Goal: Task Accomplishment & Management: Complete application form

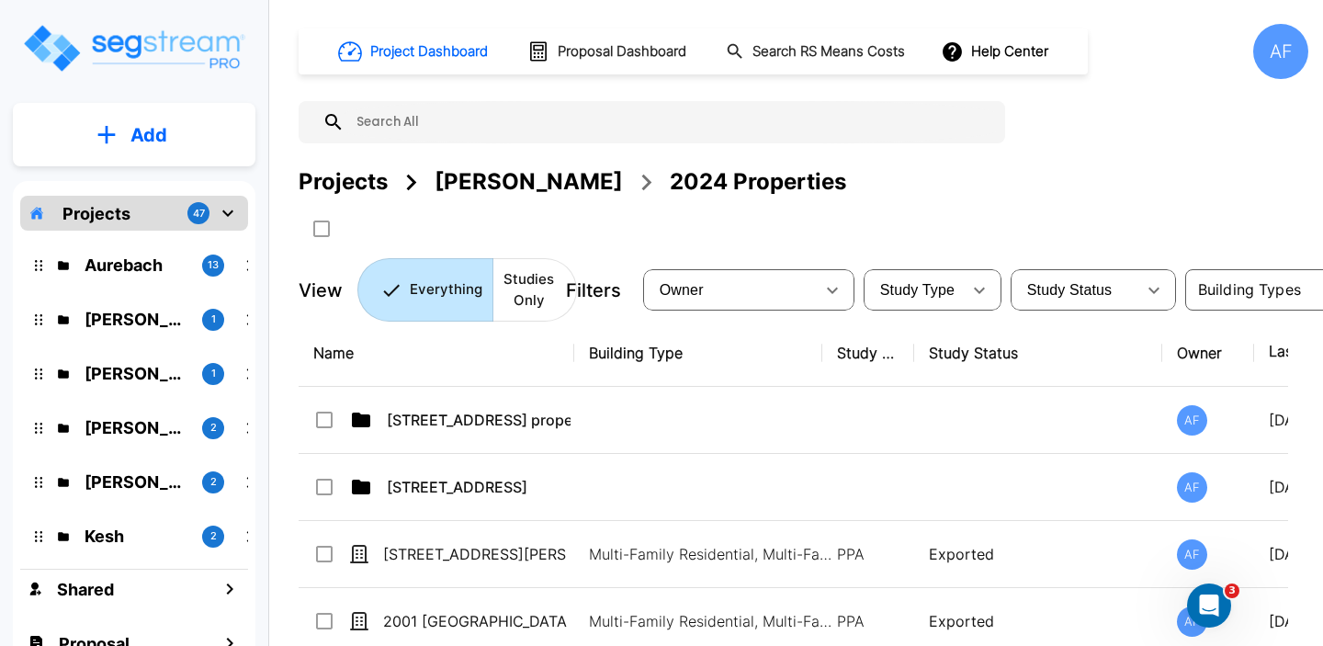
click at [181, 141] on button "Add" at bounding box center [134, 134] width 243 height 53
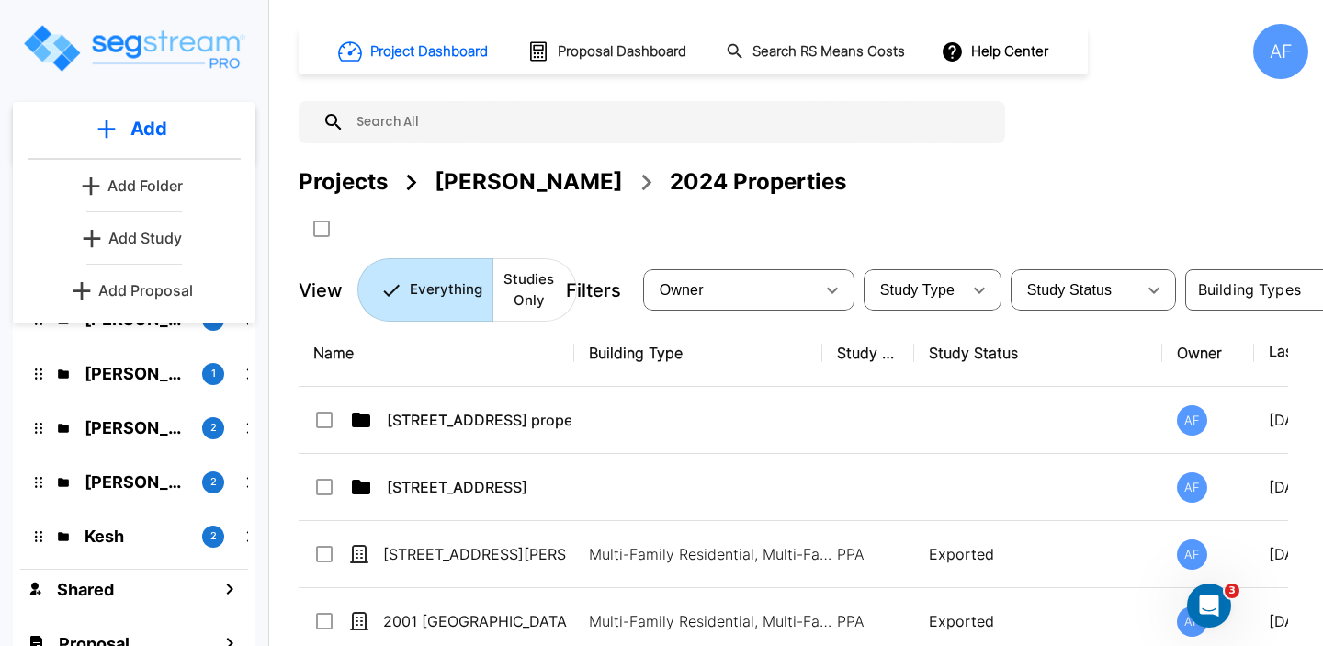
click at [135, 295] on p "Add Proposal" at bounding box center [145, 290] width 95 height 22
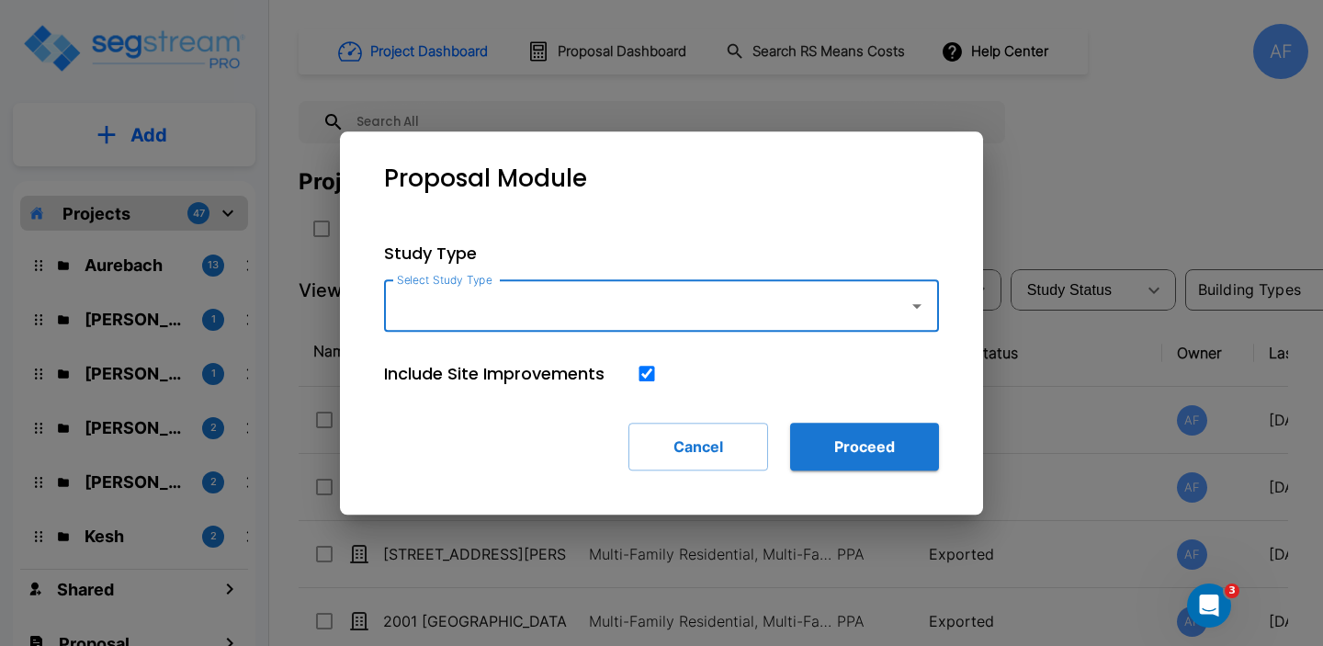
click at [528, 298] on input "Select Study Type" at bounding box center [641, 306] width 499 height 35
click at [522, 361] on li "Single Family Home" at bounding box center [661, 355] width 555 height 33
type input "Single Family Home"
click at [830, 433] on button "Proceed" at bounding box center [864, 447] width 149 height 48
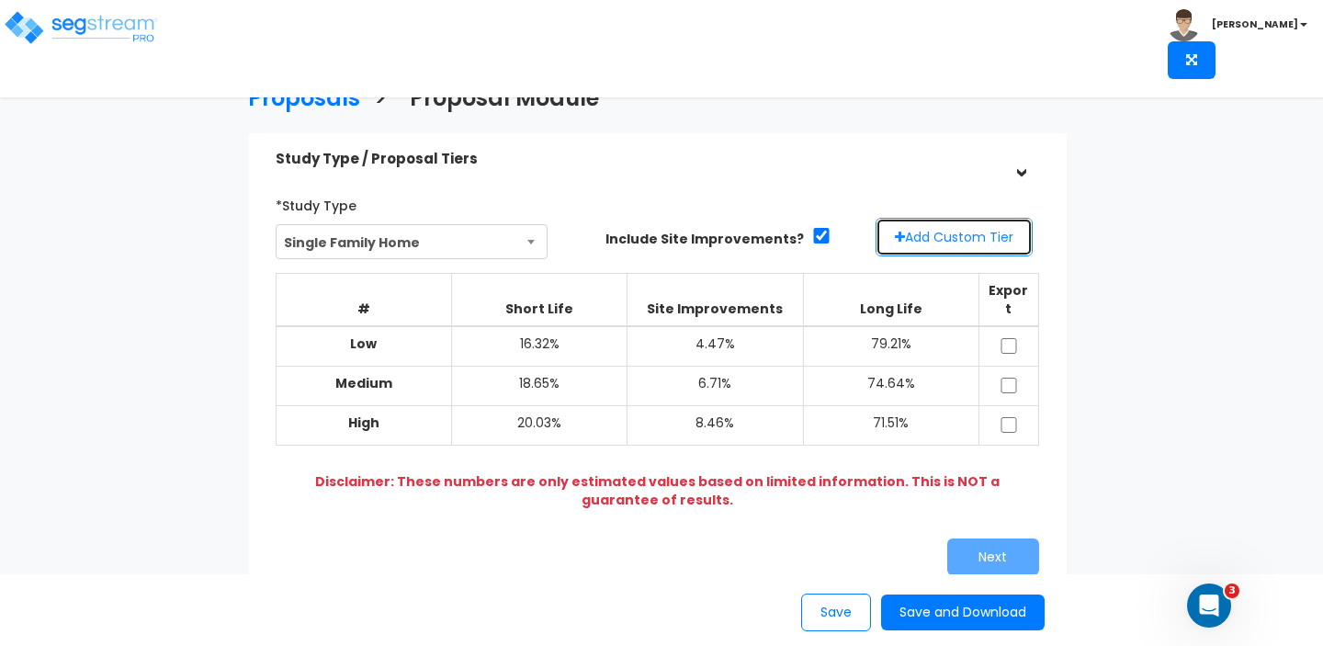
click at [945, 228] on button "Add Custom Tier" at bounding box center [954, 237] width 157 height 39
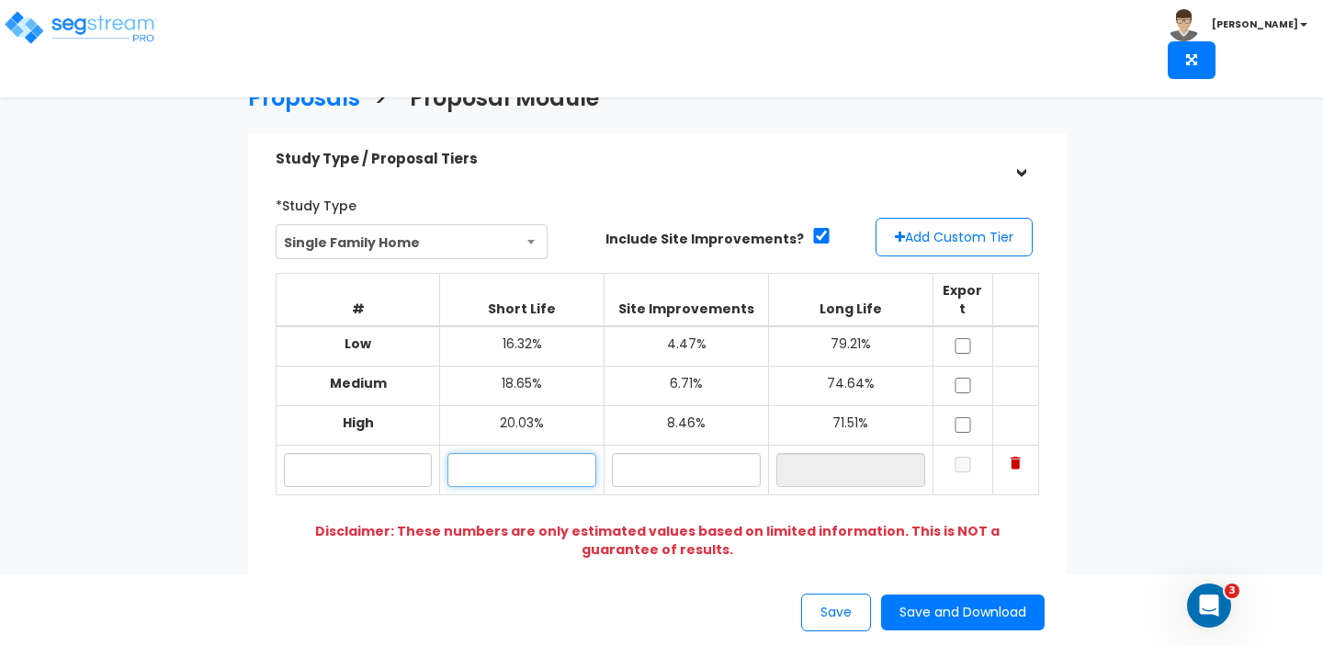
click at [505, 453] on input "text" at bounding box center [521, 470] width 149 height 34
type input "23.76%"
click at [651, 455] on input "text" at bounding box center [686, 470] width 149 height 34
type input "2.02%"
type input "74.22%"
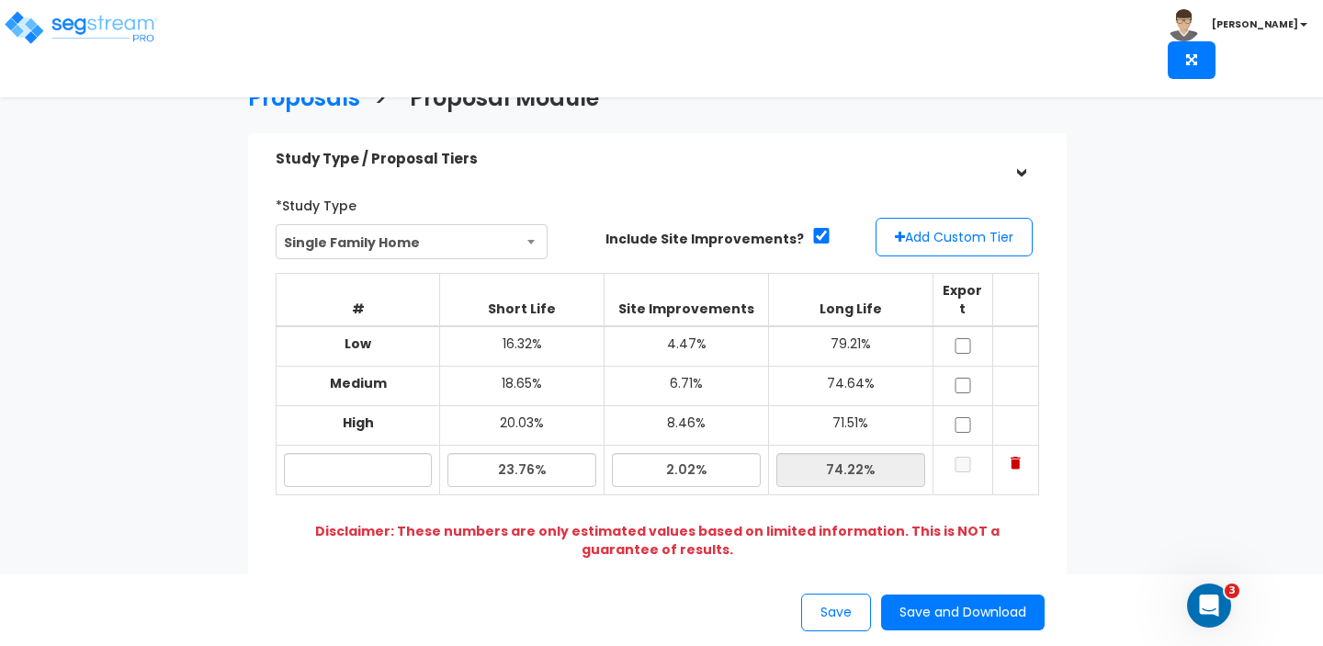
click at [742, 588] on div "Next" at bounding box center [855, 606] width 396 height 37
click at [379, 453] on input "text" at bounding box center [358, 470] width 149 height 34
type input "Se"
click at [967, 457] on input "checkbox" at bounding box center [963, 465] width 18 height 16
checkbox input "true"
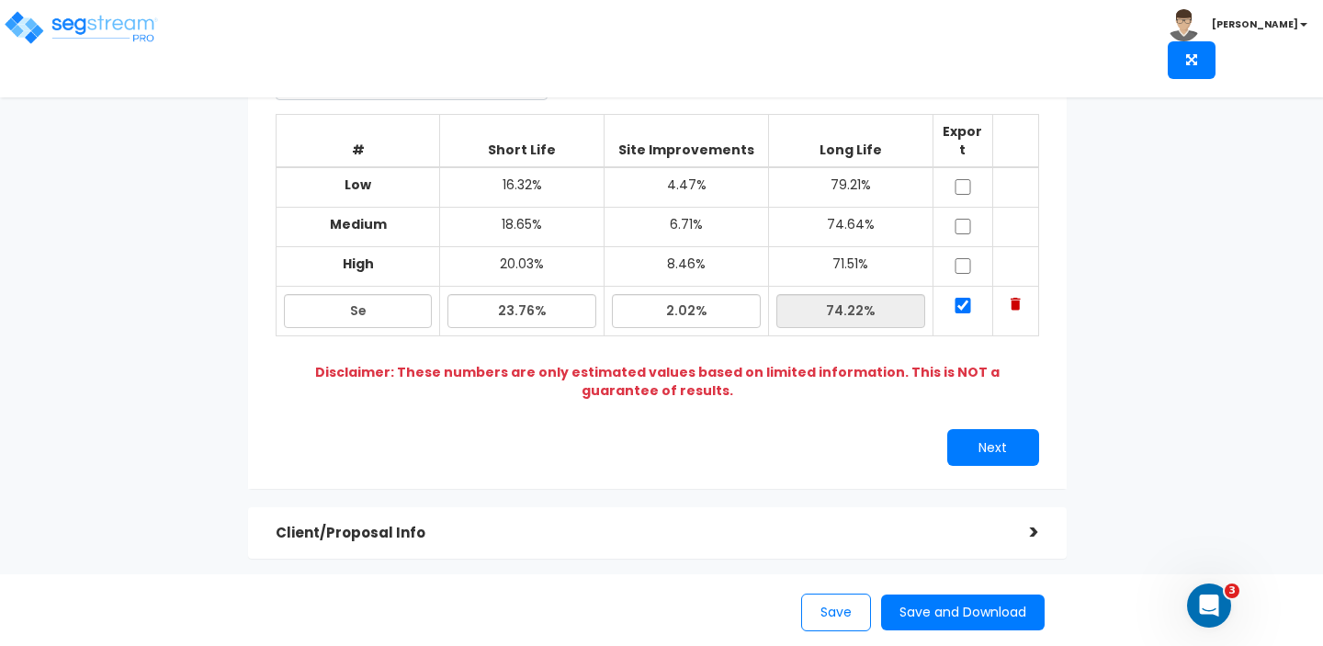
scroll to position [180, 0]
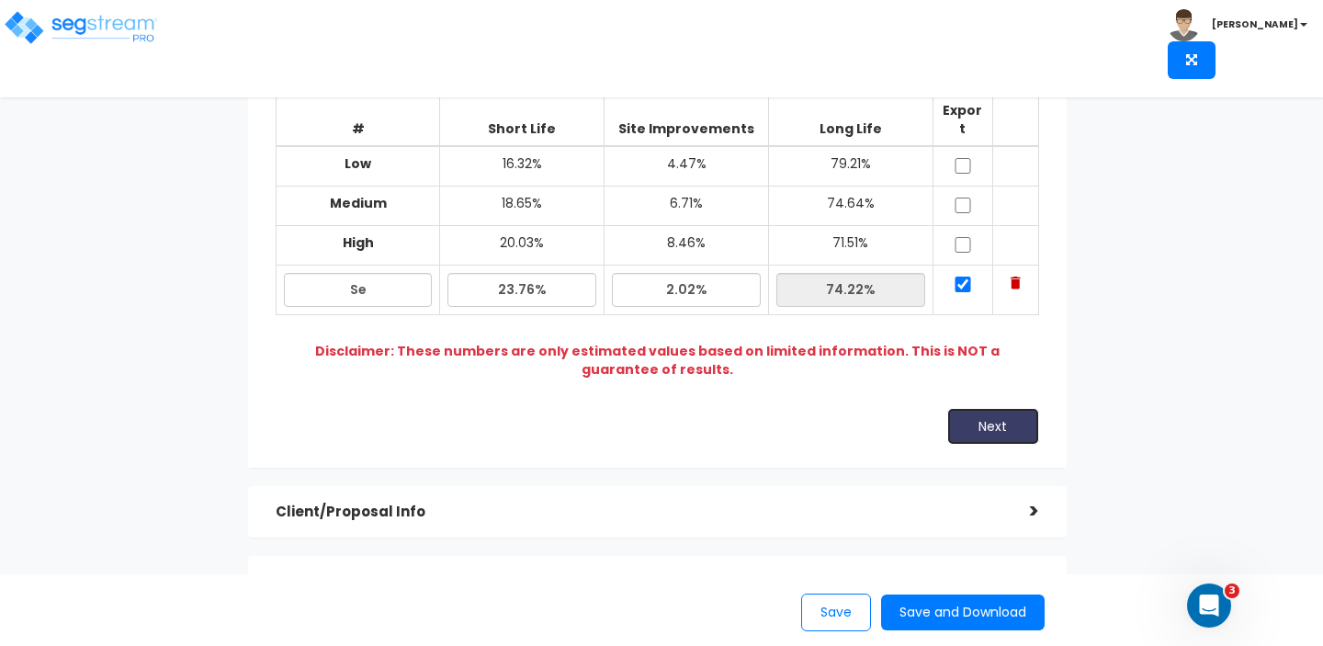
click at [964, 424] on button "Next" at bounding box center [993, 426] width 92 height 37
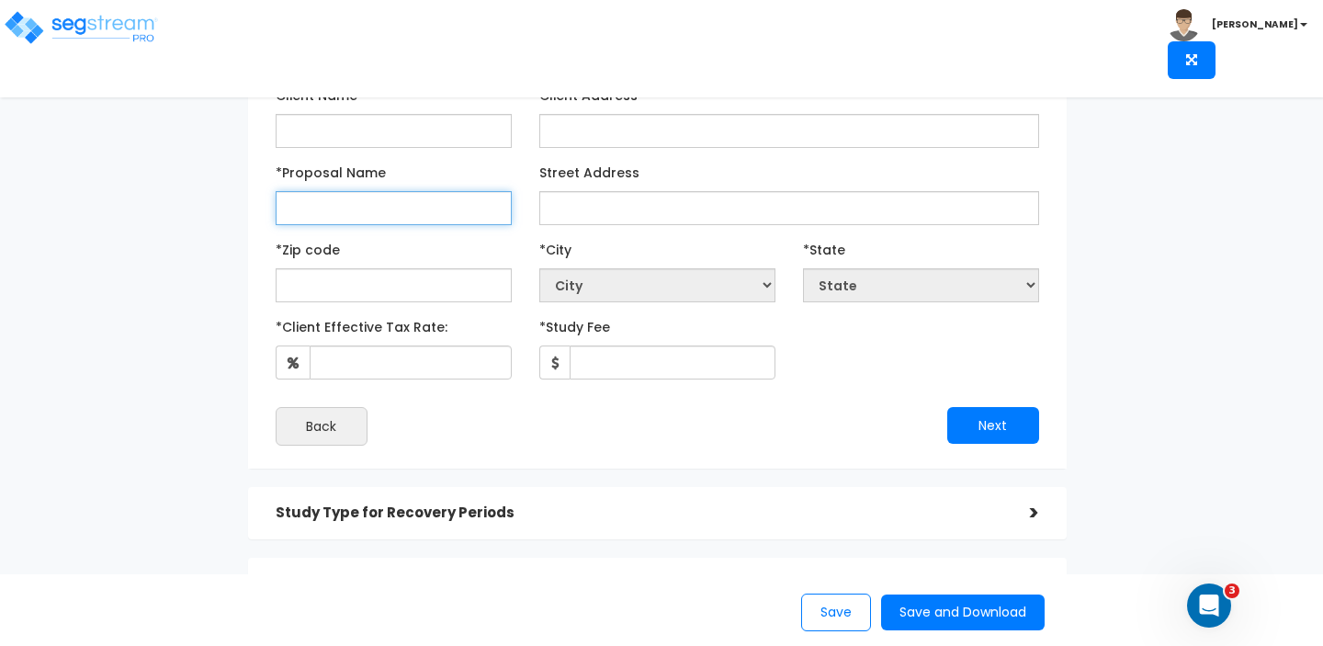
click at [356, 210] on input "*Proposal Name" at bounding box center [394, 208] width 236 height 34
type input "282"
paste input "[STREET_ADDRESS]"
type input "[STREET_ADDRESS]"
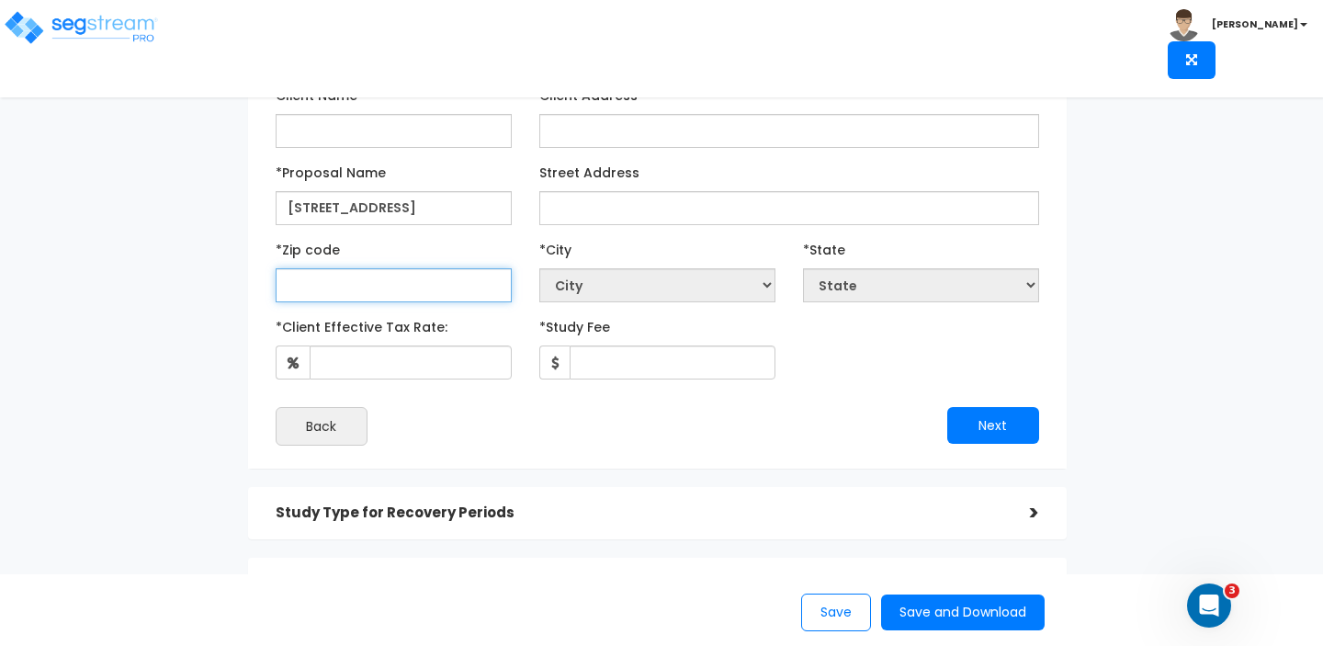
scroll to position [0, 0]
click at [414, 291] on input "text" at bounding box center [394, 285] width 236 height 34
paste input "[STREET_ADDRESS]"
drag, startPoint x: 469, startPoint y: 284, endPoint x: 232, endPoint y: 281, distance: 237.1
click at [232, 281] on div "Proposals > Proposal Module Study Type / Proposal Tiers > *Study Type Single Fa…" at bounding box center [658, 332] width 1080 height 1123
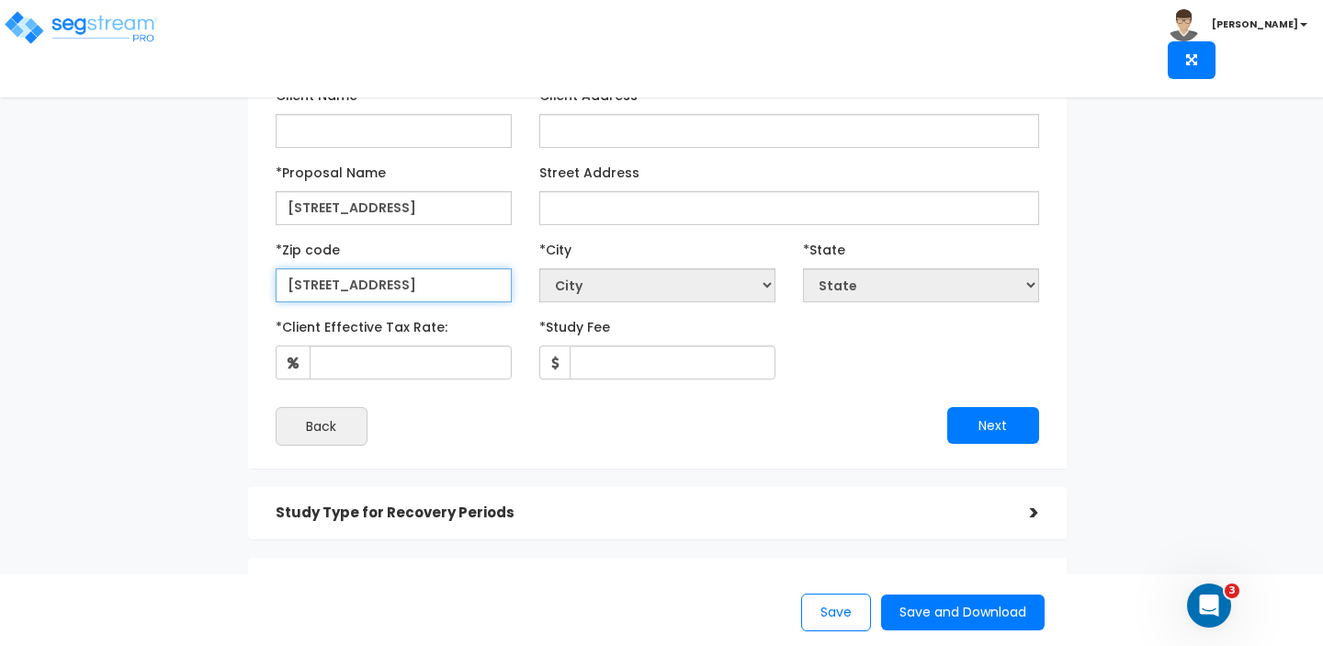
type input "11691"
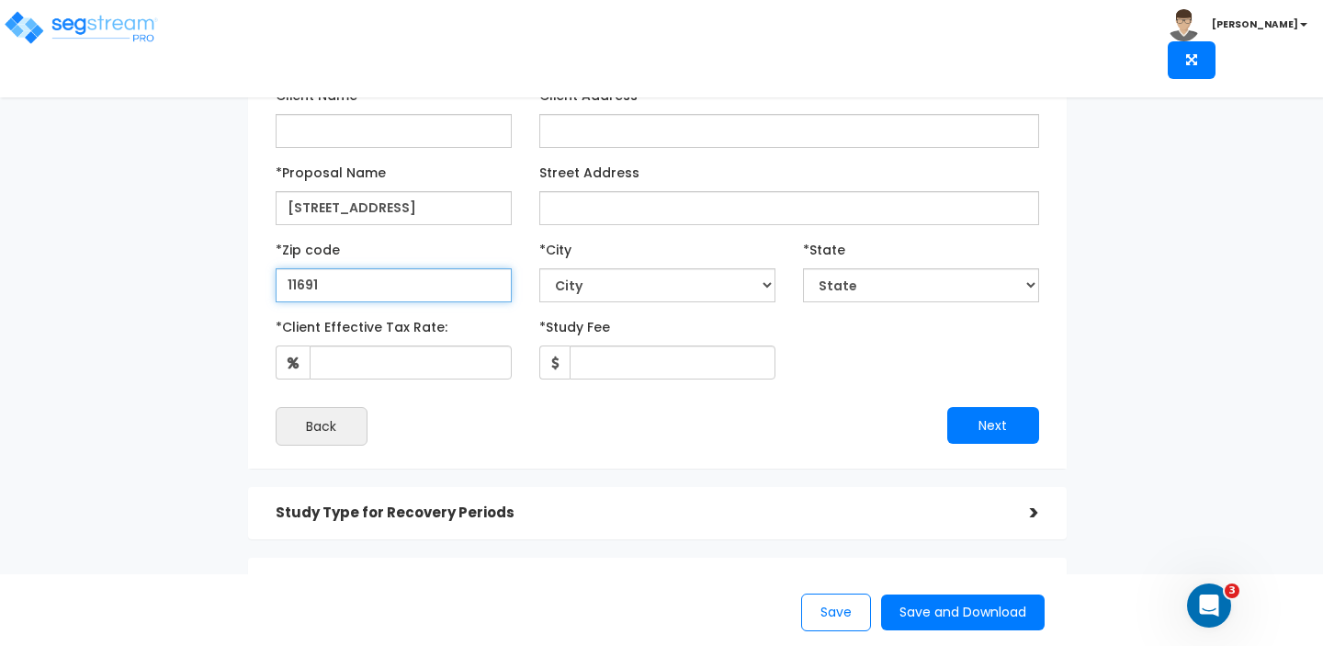
select select "NY"
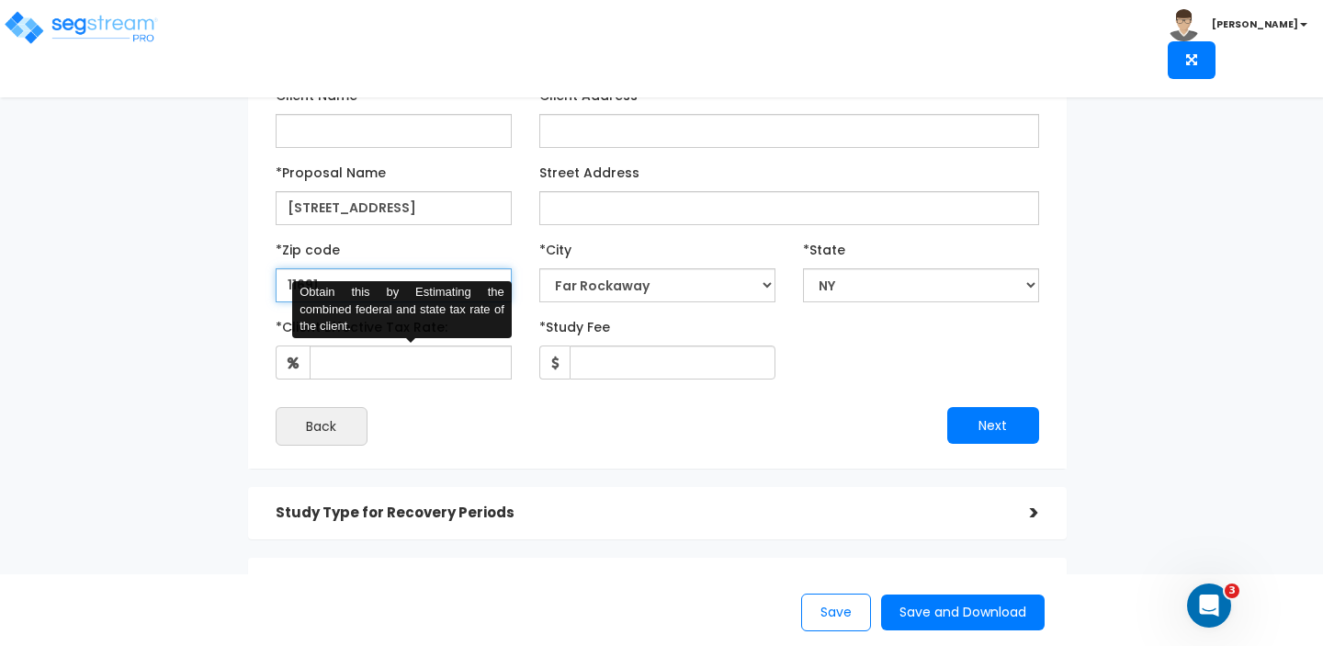
type input "11691"
click at [376, 357] on input "*Client Effective Tax Rate:" at bounding box center [411, 362] width 202 height 34
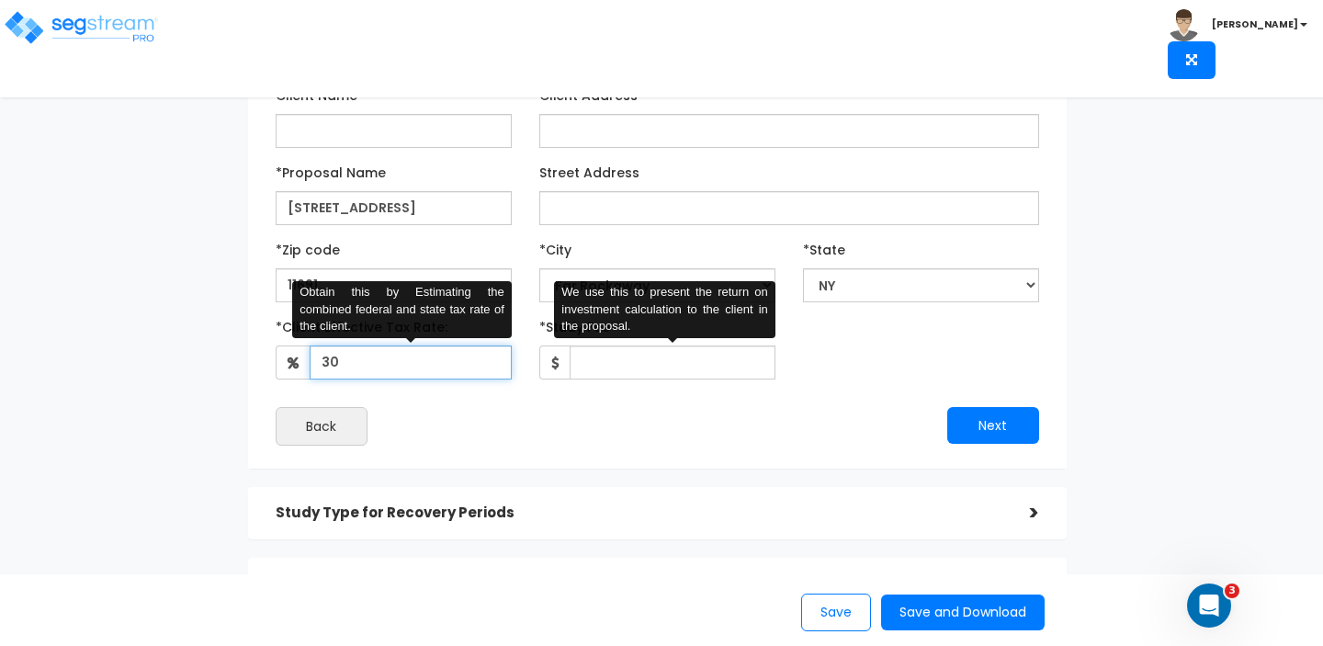
type input "30"
click at [638, 360] on input "*Study Fee" at bounding box center [673, 362] width 206 height 34
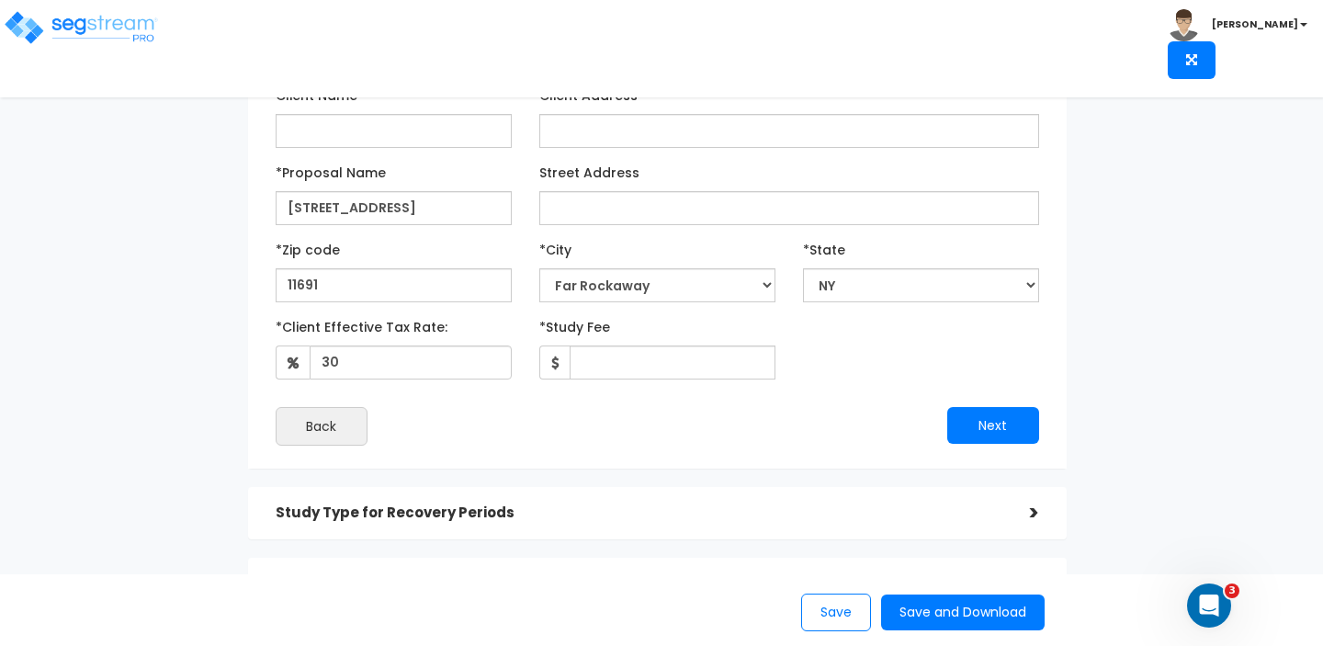
click at [741, 453] on div "Client Name Client Address" at bounding box center [657, 263] width 791 height 384
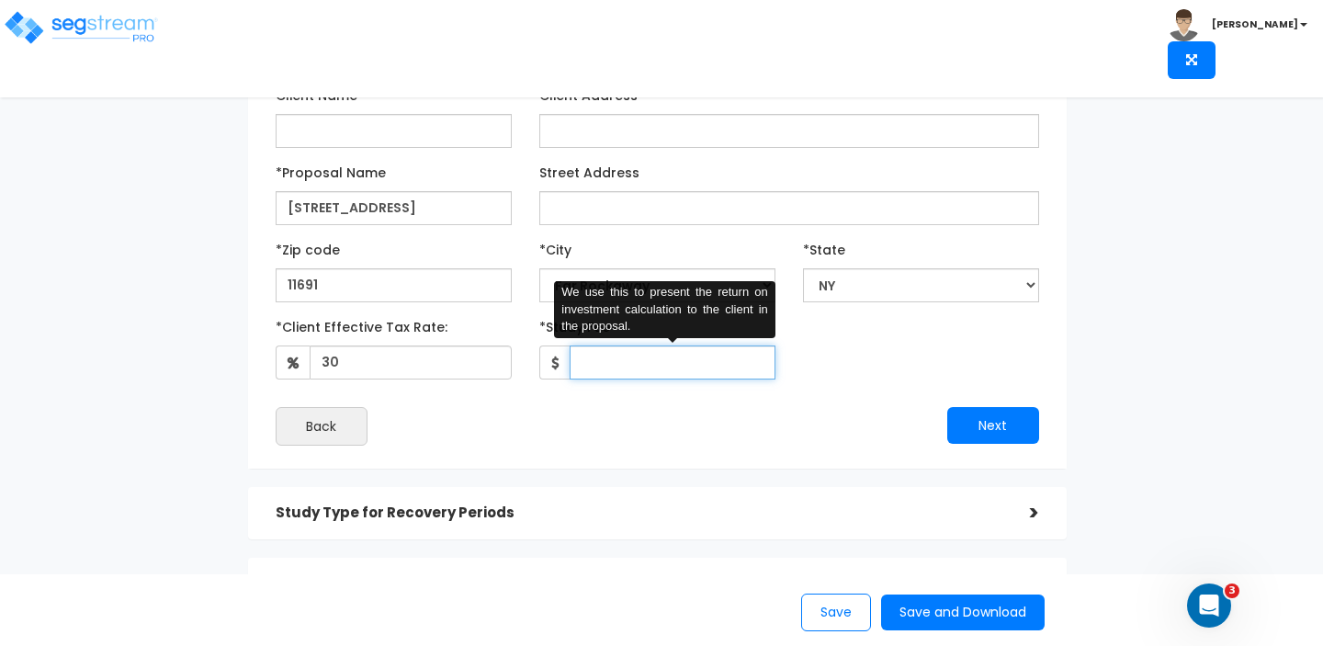
click at [659, 368] on input "*Study Fee" at bounding box center [673, 362] width 206 height 34
type input "3,000"
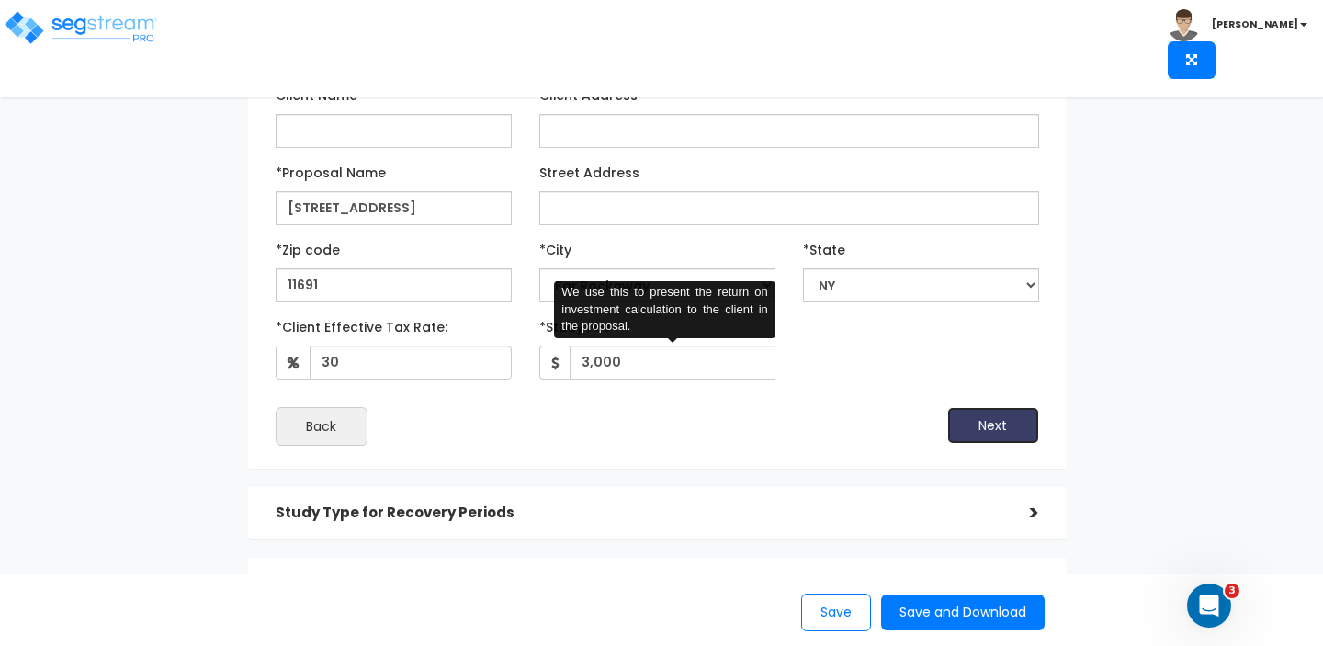
click at [986, 424] on button "Next" at bounding box center [993, 425] width 92 height 37
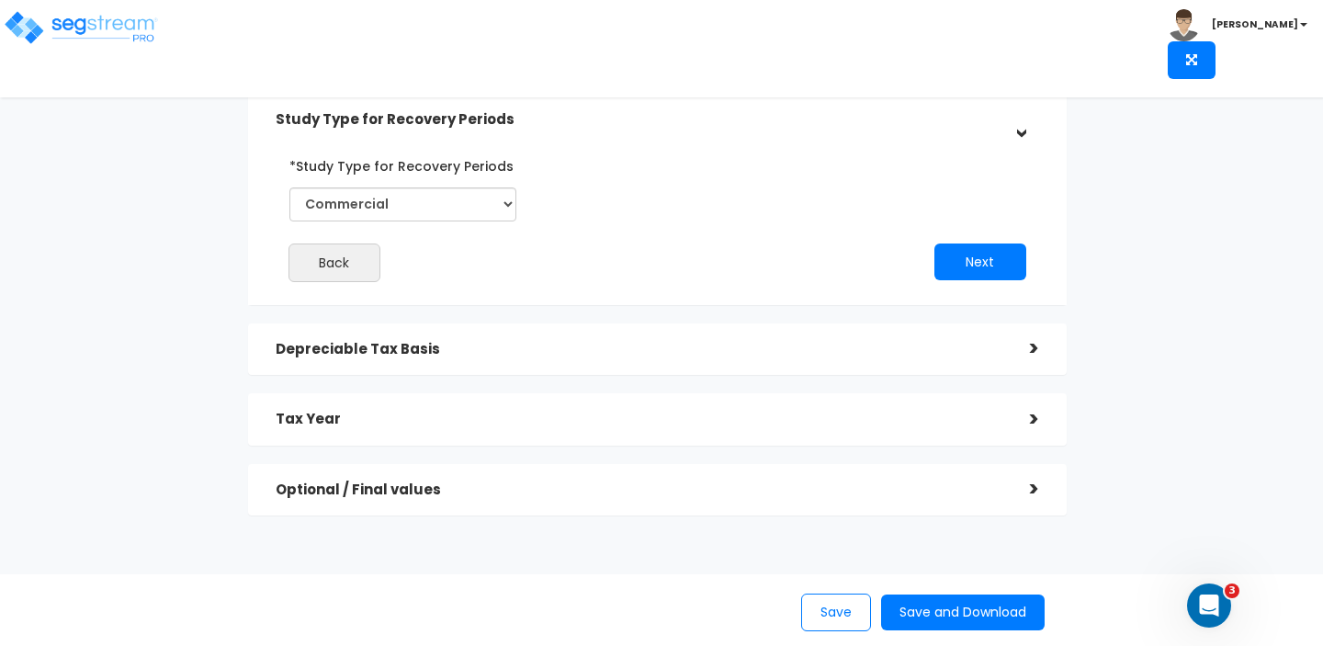
click at [866, 338] on div "Depreciable Tax Basis" at bounding box center [639, 350] width 727 height 34
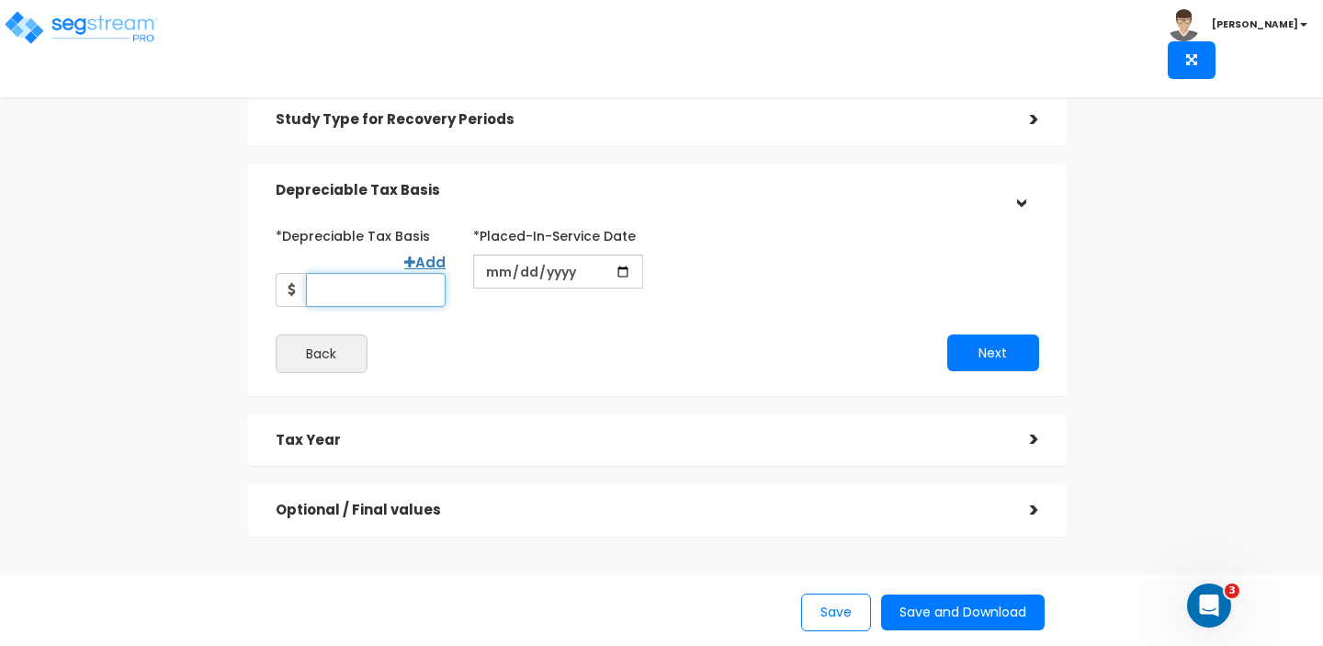
click at [412, 288] on input "*Depreciable Tax Basis" at bounding box center [376, 290] width 140 height 34
type input "658,750"
click at [489, 273] on input "date" at bounding box center [558, 272] width 170 height 34
type input "[DATE]"
click at [507, 321] on div "*Depreciable Tax Basis Add 658,750 *Placed-In-Service Date" at bounding box center [658, 297] width 764 height 152
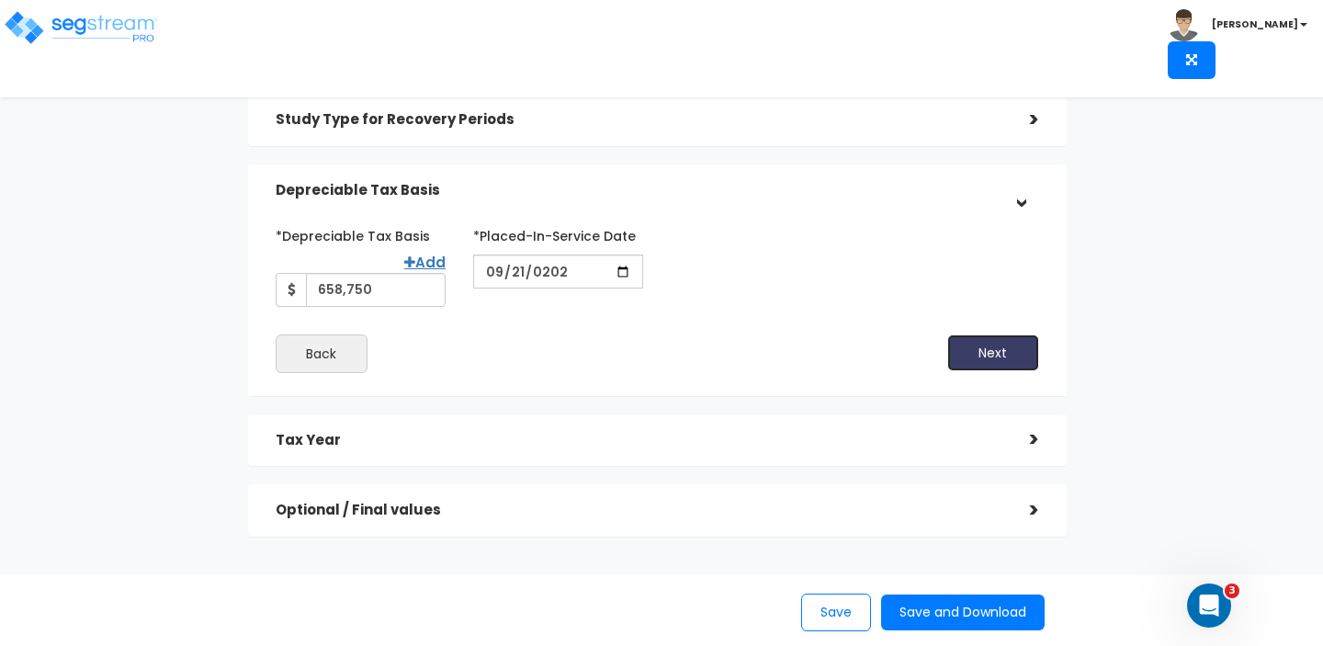
click at [984, 345] on button "Next" at bounding box center [993, 352] width 92 height 37
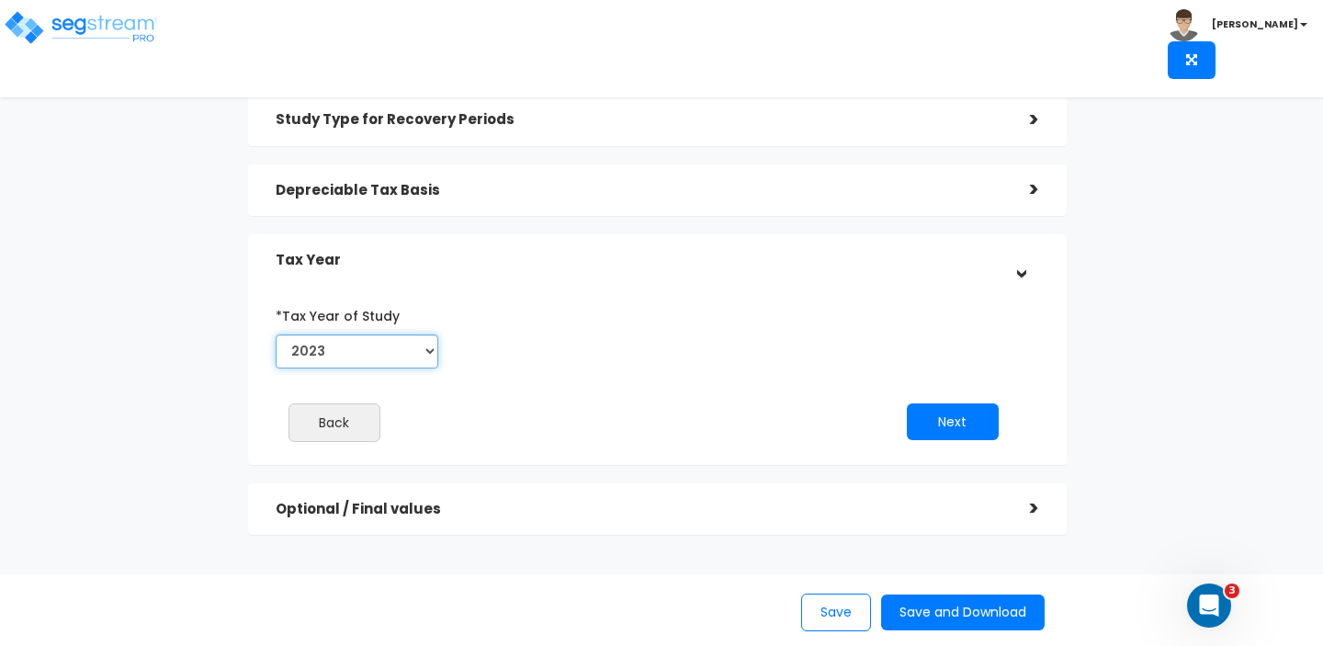
click at [380, 362] on select "2023 2024 2025 2026" at bounding box center [358, 351] width 164 height 34
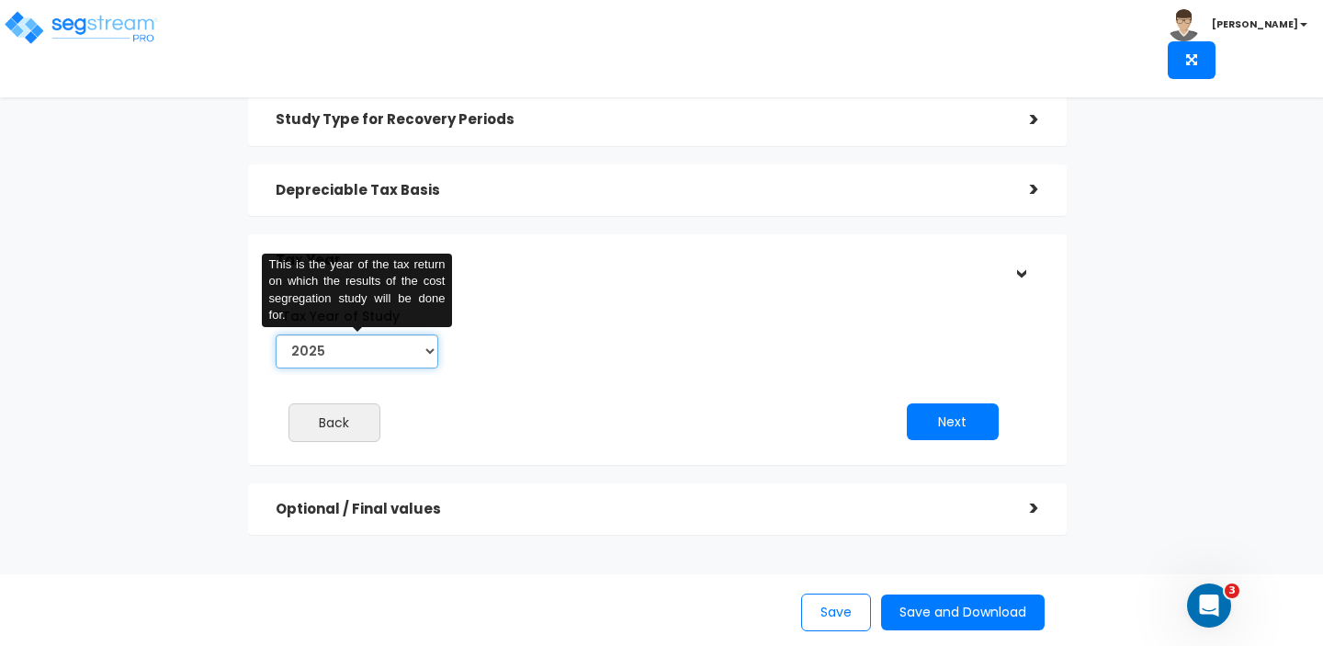
click at [276, 334] on select "2023 2024 2025 2026" at bounding box center [358, 351] width 164 height 34
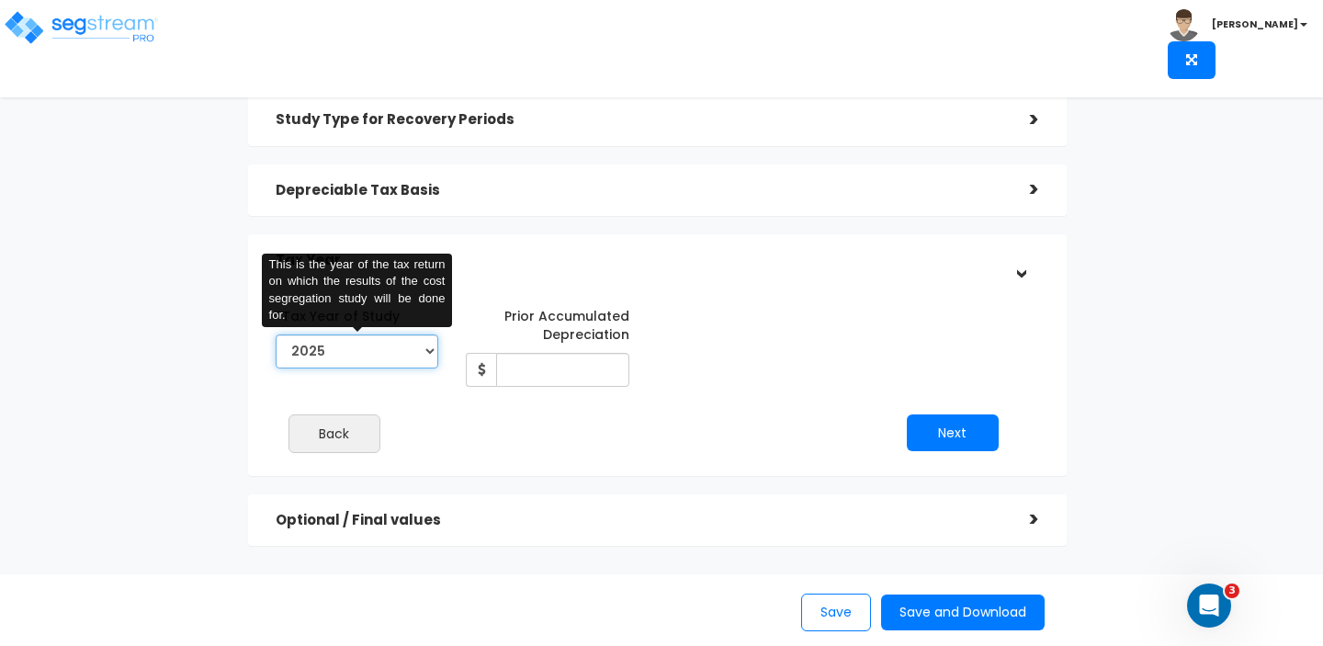
click at [368, 362] on select "2023 2024 2025 2026" at bounding box center [358, 351] width 164 height 34
select select "2024"
click at [276, 334] on select "2023 2024 2025 2026" at bounding box center [358, 351] width 164 height 34
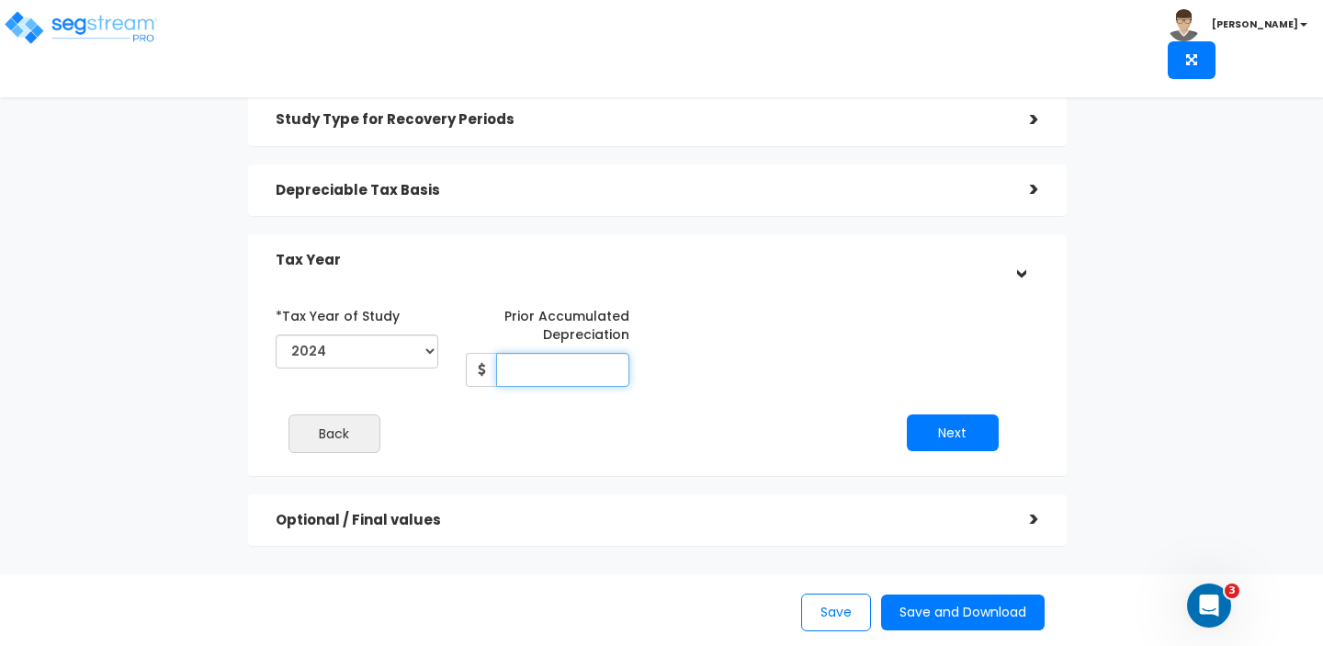
click at [545, 382] on input "Prior Accumulated Depreciation" at bounding box center [562, 370] width 133 height 34
paste input "28, 179."
click at [543, 370] on input "28,179." at bounding box center [562, 370] width 133 height 34
type input "28,179"
click at [931, 428] on button "Next" at bounding box center [953, 432] width 92 height 37
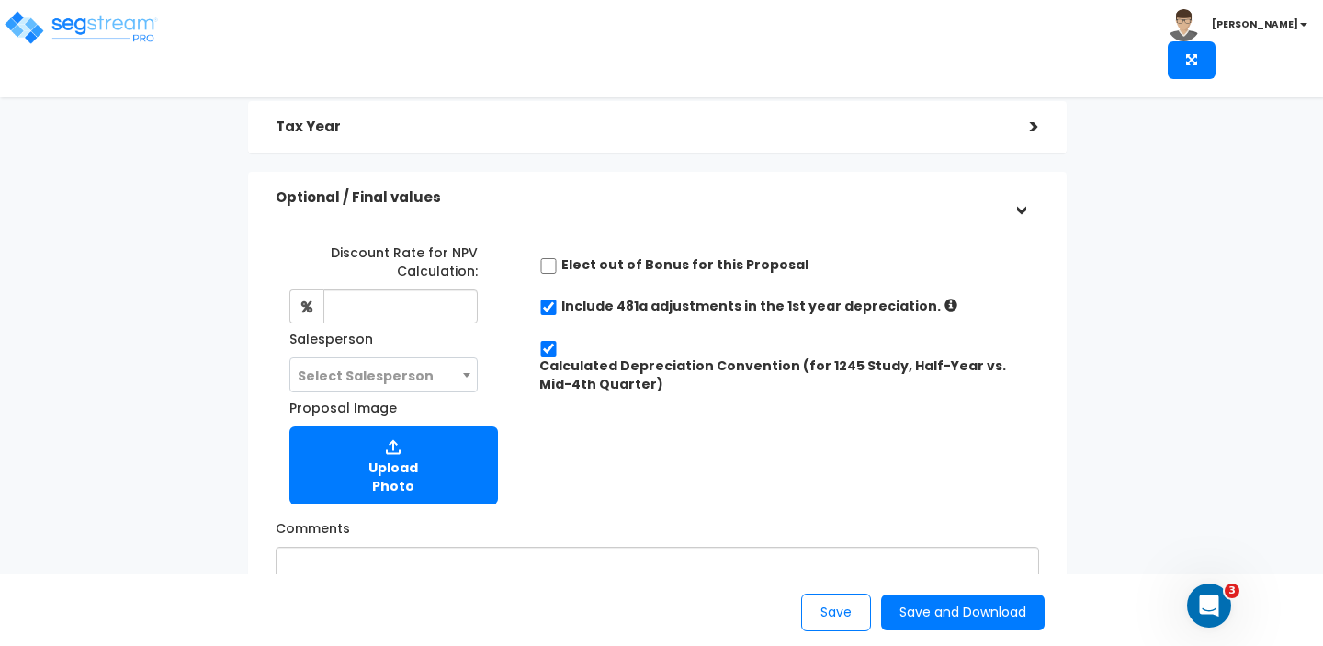
scroll to position [327, 0]
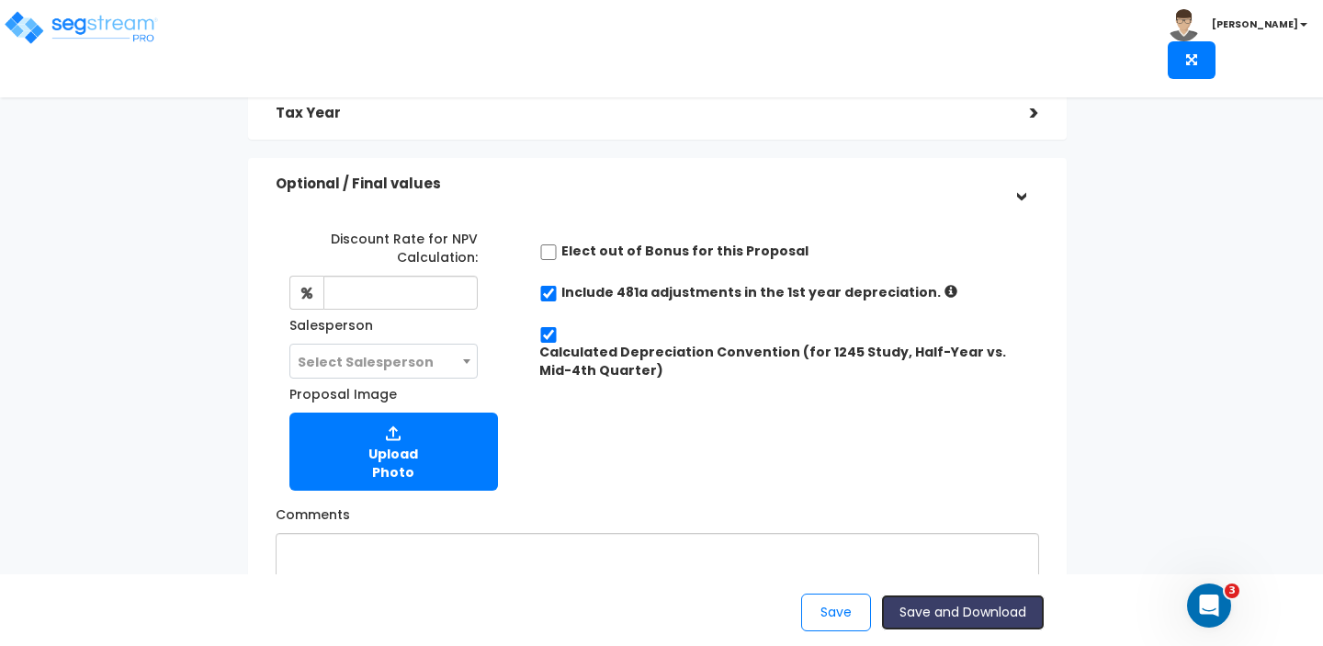
click at [934, 620] on button "Save and Download" at bounding box center [963, 612] width 164 height 36
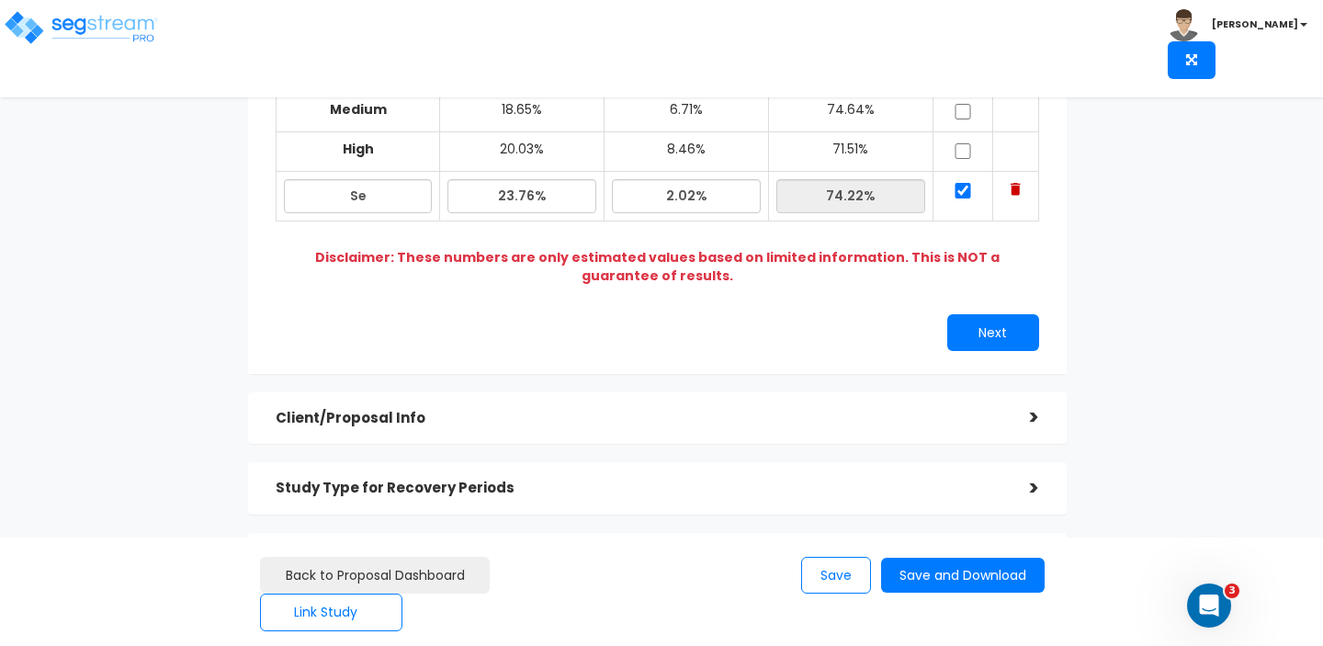
scroll to position [380, 0]
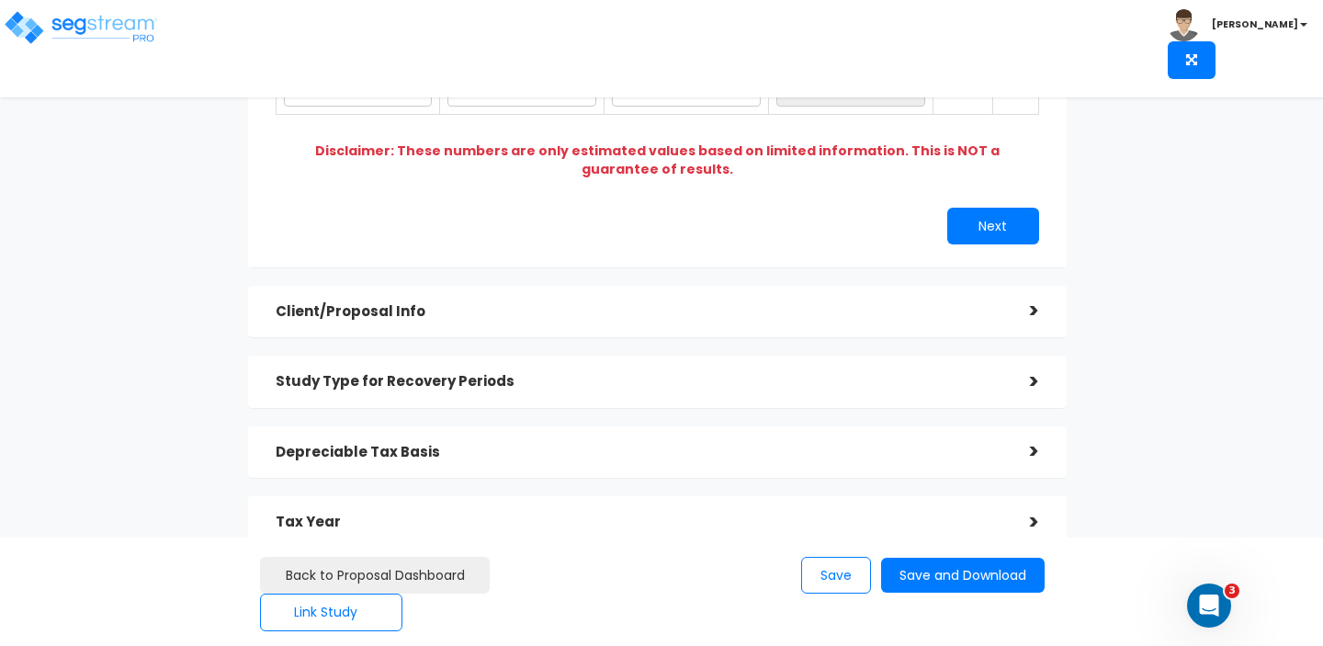
click at [681, 384] on h5 "Study Type for Recovery Periods" at bounding box center [639, 382] width 727 height 16
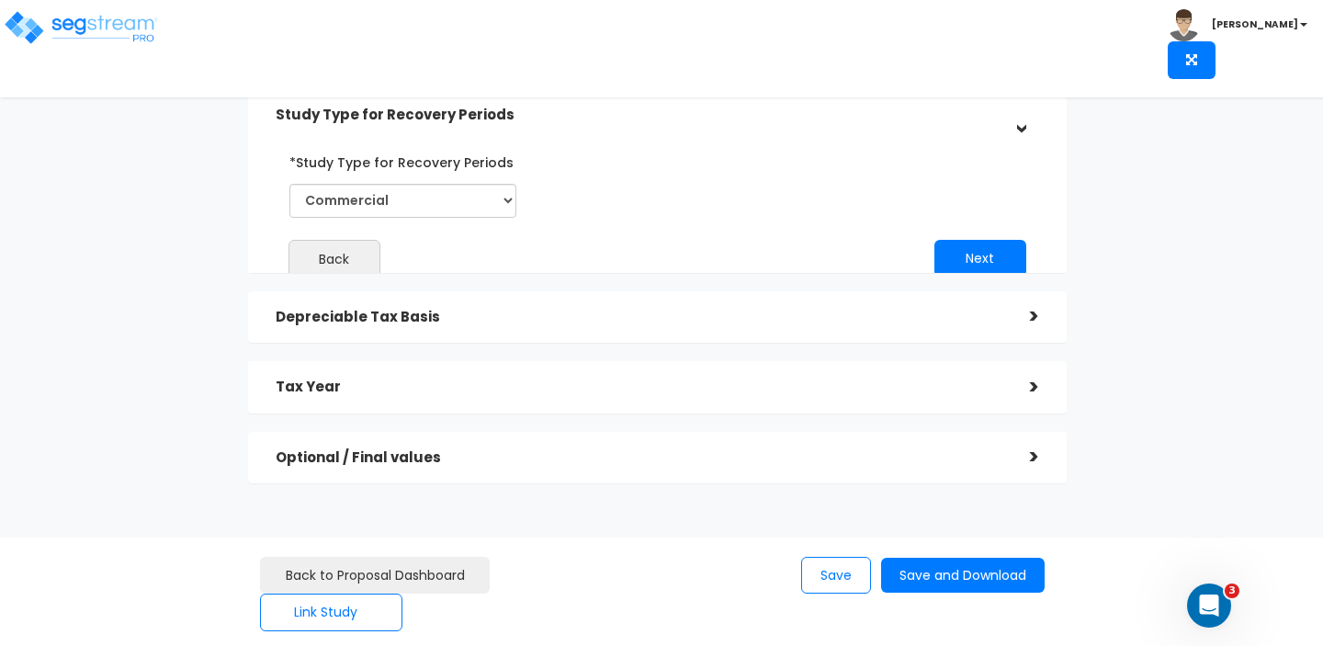
scroll to position [221, 0]
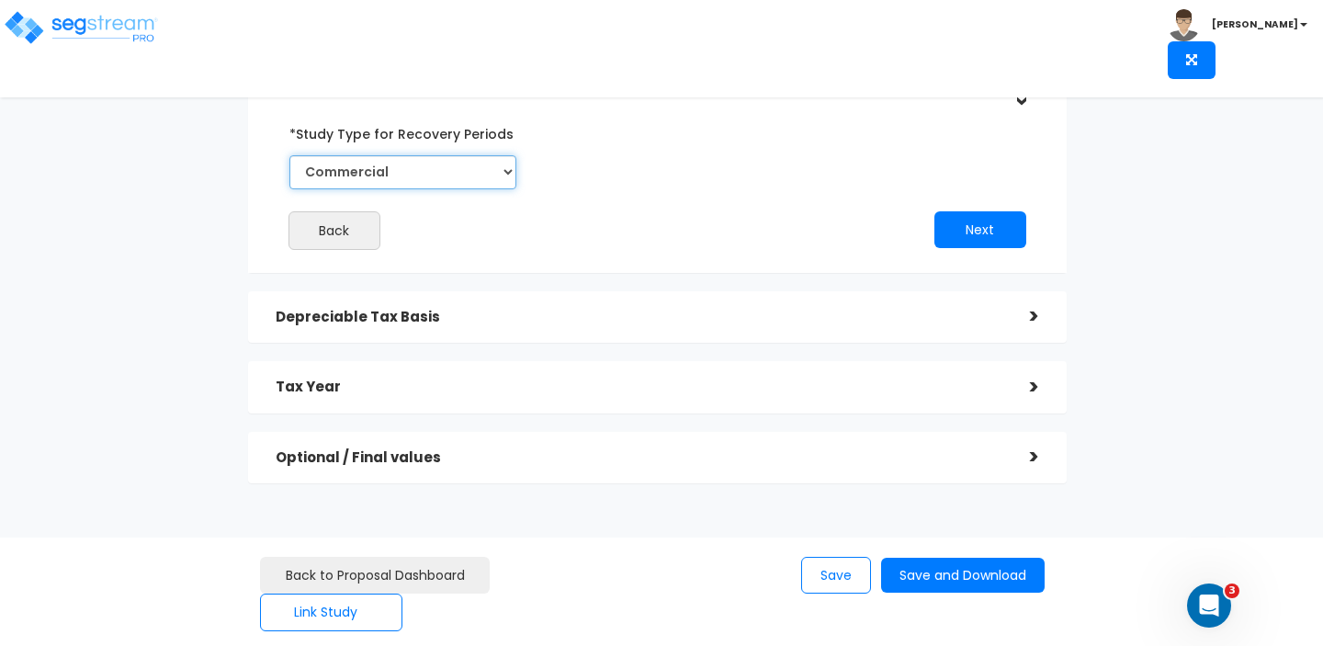
click at [475, 174] on select "Commercial Residential" at bounding box center [402, 172] width 227 height 34
select select "Residential"
click at [289, 169] on select "Commercial Residential" at bounding box center [402, 172] width 227 height 34
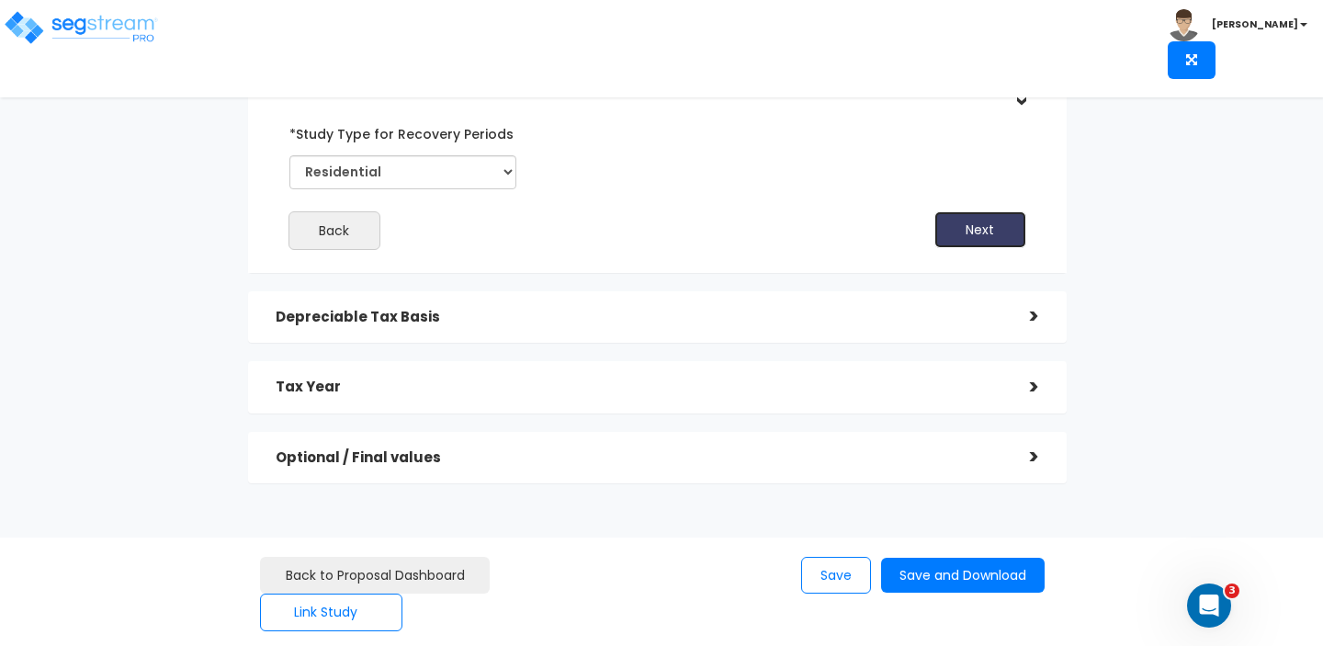
click at [961, 248] on button "Next" at bounding box center [980, 229] width 92 height 37
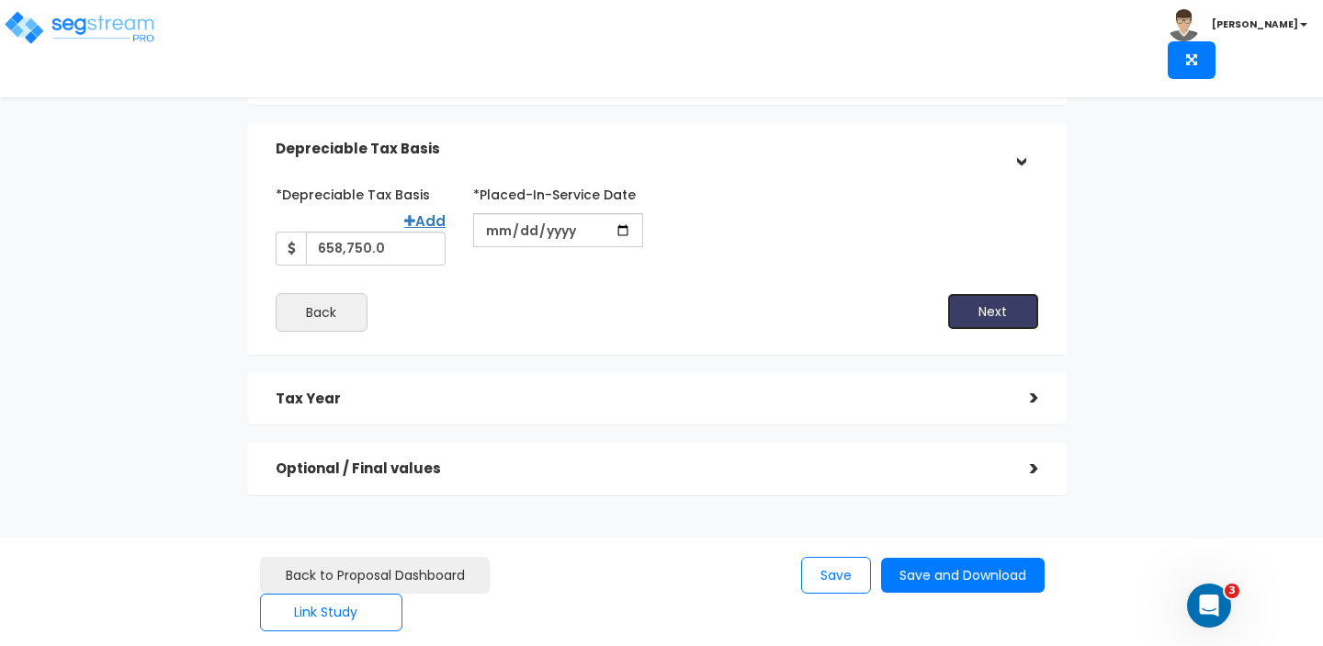
click at [996, 330] on button "Next" at bounding box center [993, 311] width 92 height 37
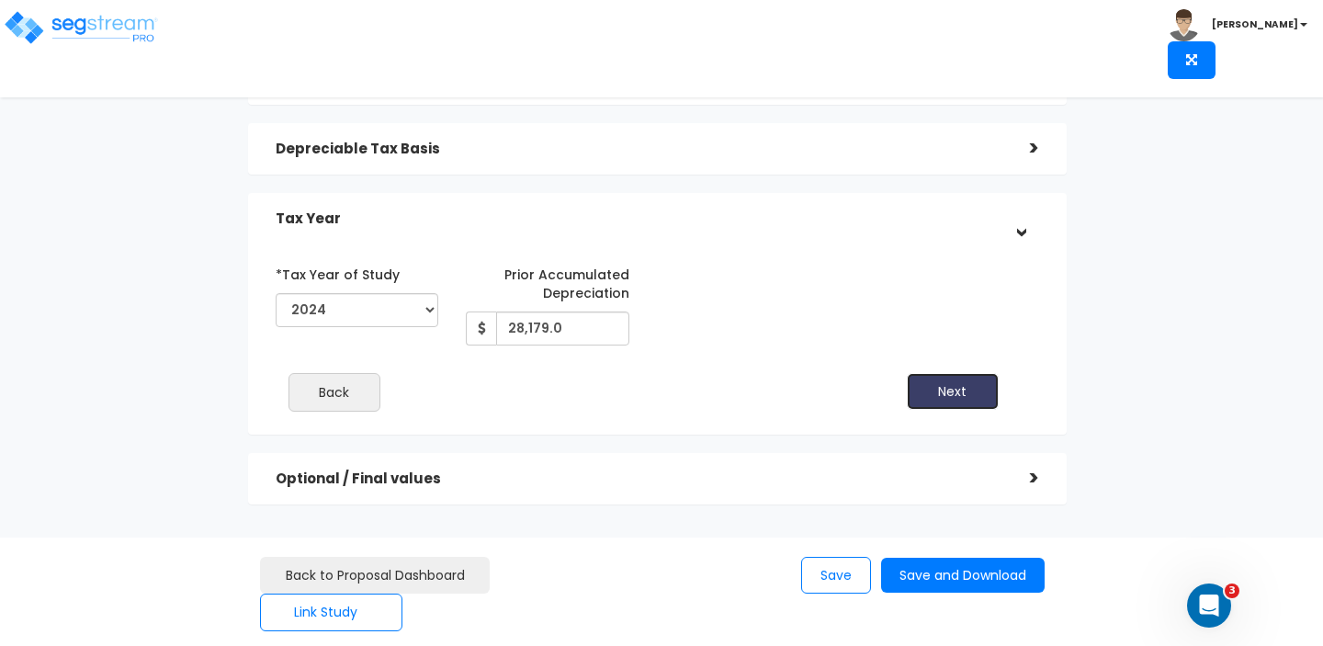
click at [970, 410] on button "Next" at bounding box center [953, 391] width 92 height 37
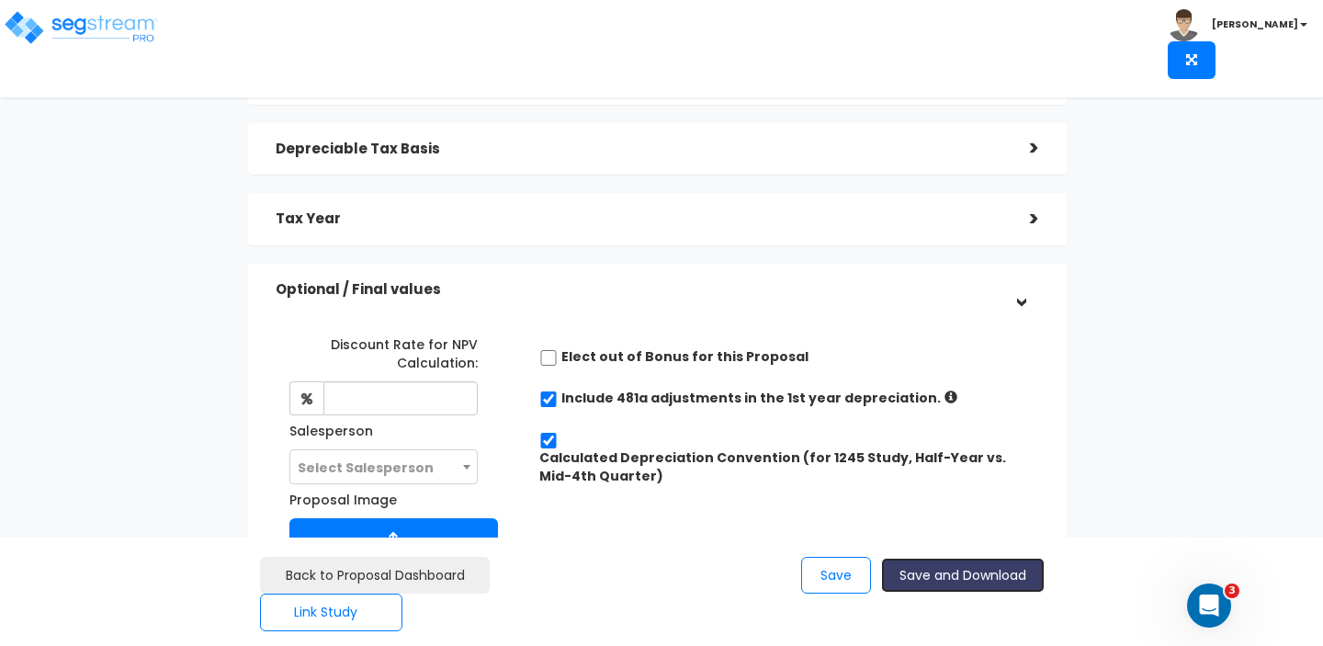
click at [963, 582] on button "Save and Download" at bounding box center [963, 576] width 164 height 36
